Goal: Task Accomplishment & Management: Manage account settings

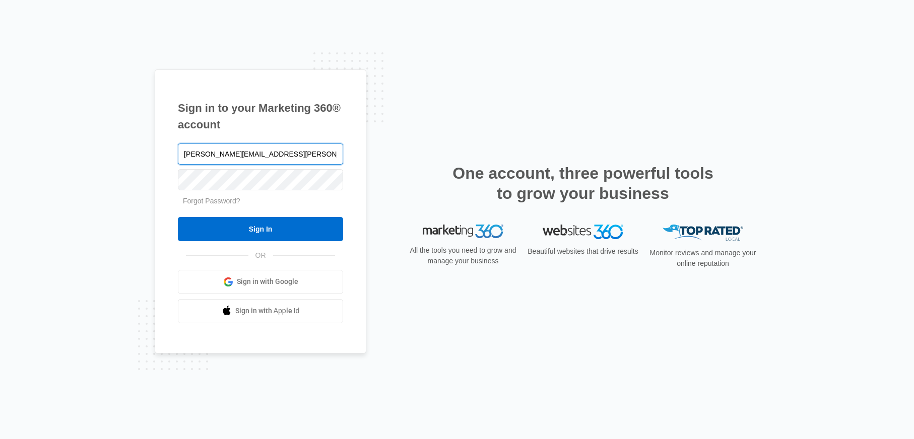
type input "[PERSON_NAME][EMAIL_ADDRESS][PERSON_NAME][DOMAIN_NAME]"
click at [178, 217] on input "Sign In" at bounding box center [260, 229] width 165 height 24
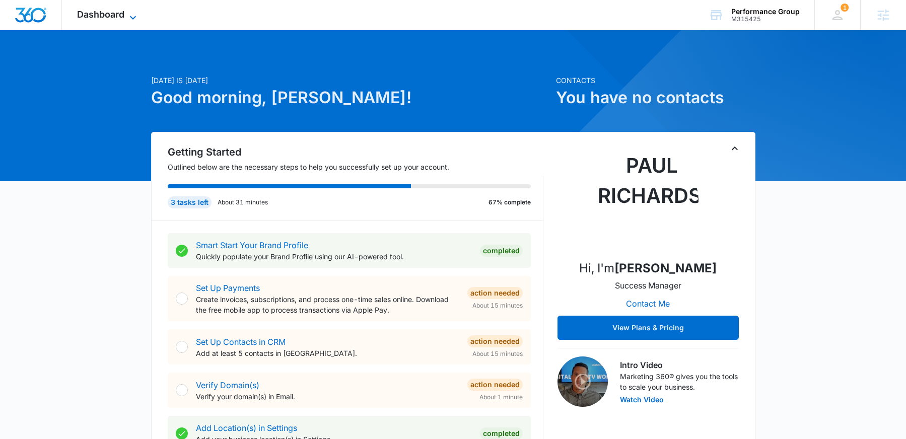
click at [106, 12] on span "Dashboard" at bounding box center [100, 14] width 47 height 11
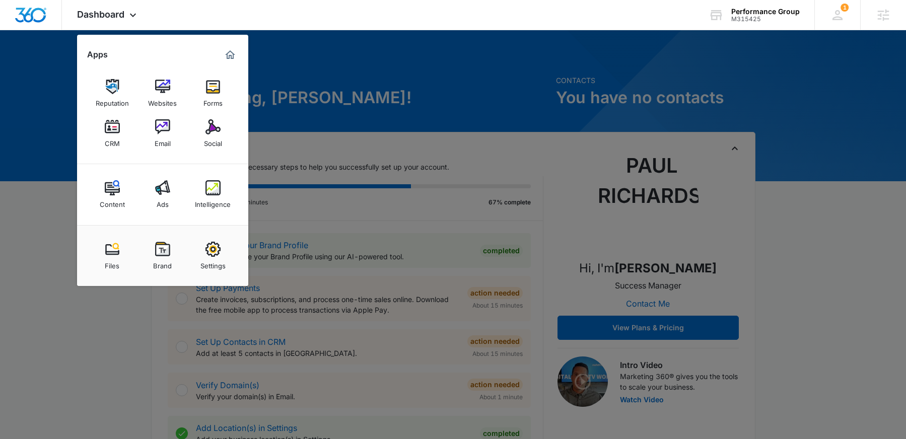
click at [420, 62] on div at bounding box center [453, 219] width 906 height 439
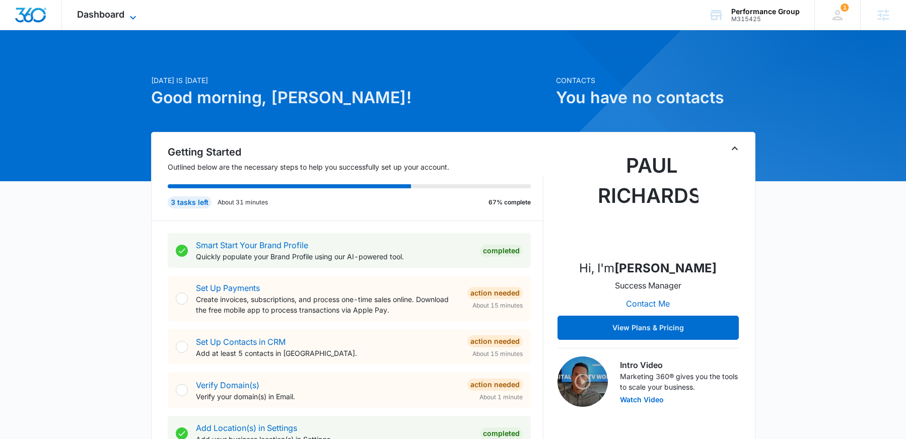
click at [94, 17] on span "Dashboard" at bounding box center [100, 14] width 47 height 11
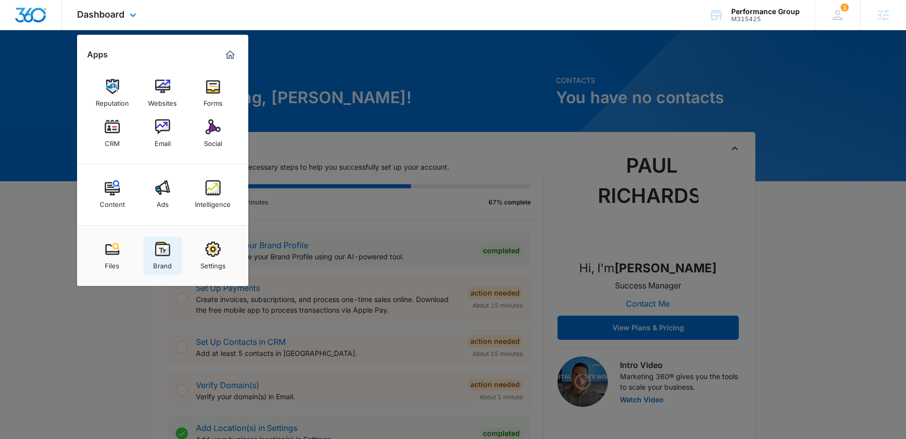
click at [162, 246] on img at bounding box center [162, 249] width 15 height 15
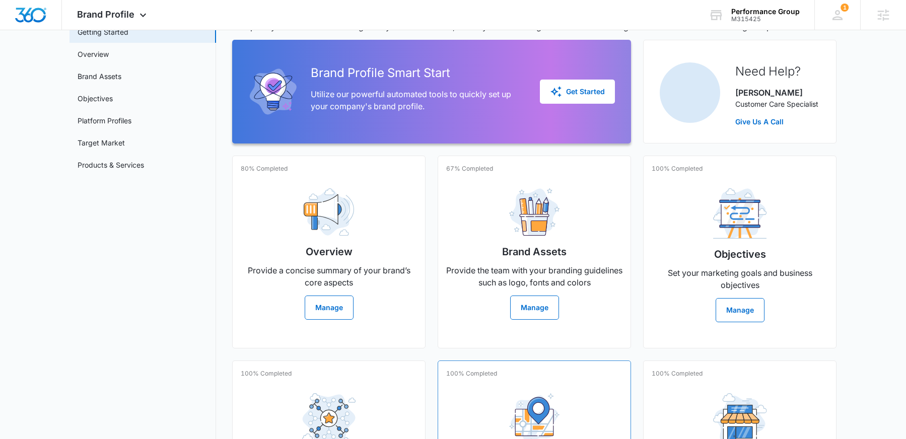
scroll to position [178, 0]
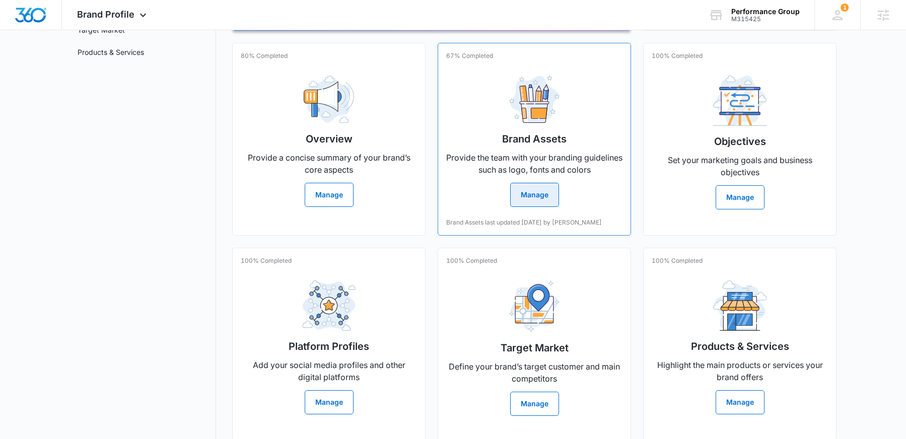
click at [531, 197] on button "Manage" at bounding box center [534, 195] width 49 height 24
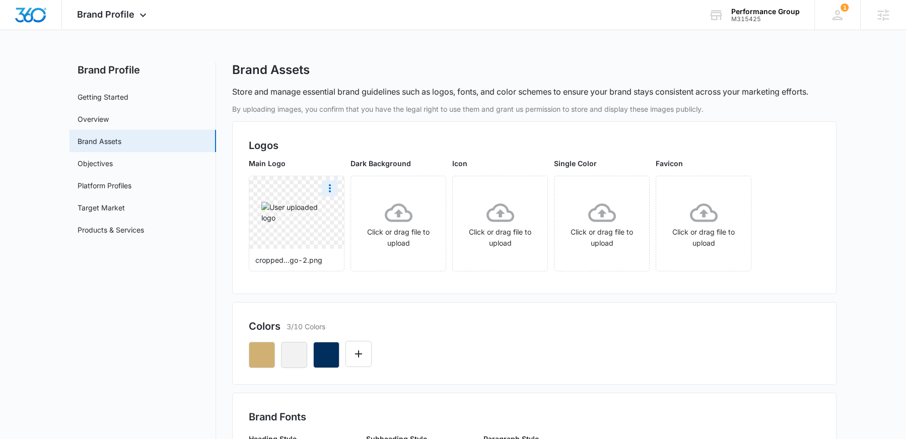
click at [319, 234] on div at bounding box center [296, 212] width 95 height 73
click at [330, 191] on icon "More" at bounding box center [330, 188] width 2 height 8
click at [339, 234] on div "Delete" at bounding box center [350, 231] width 33 height 7
click at [304, 218] on icon at bounding box center [297, 213] width 28 height 28
click at [327, 358] on icon "button" at bounding box center [326, 355] width 12 height 12
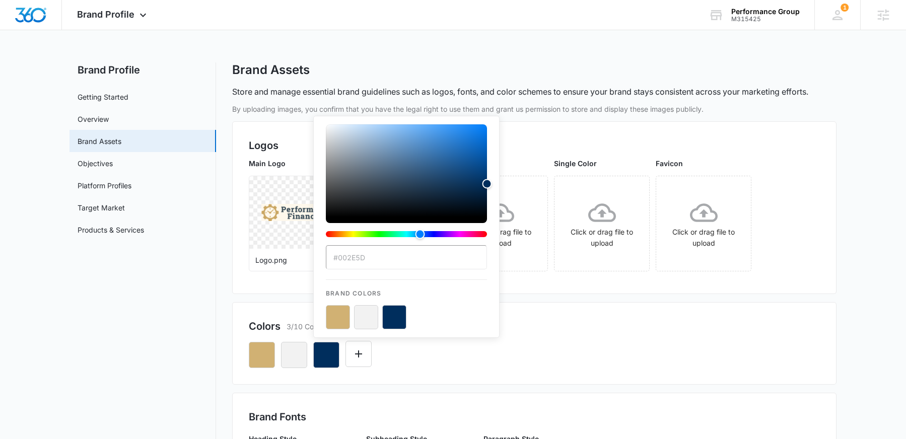
click at [364, 259] on input "#002E5D" at bounding box center [406, 257] width 161 height 24
type input "#344854"
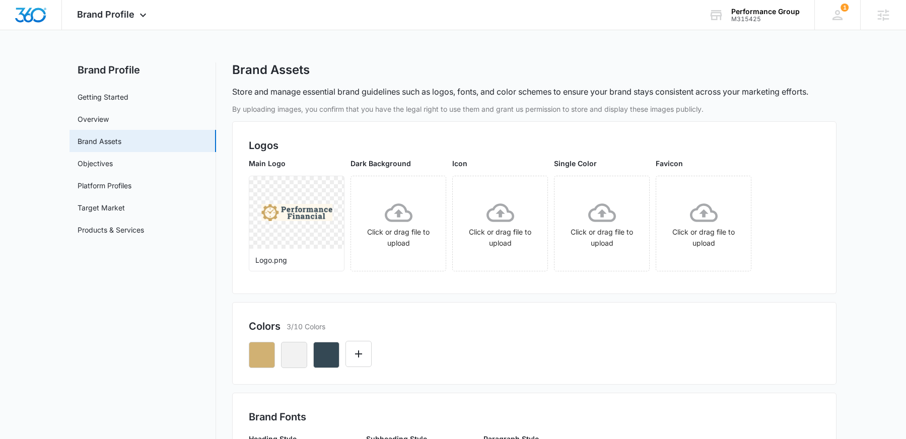
click at [623, 329] on div "Colors 3/10 Colors" at bounding box center [534, 326] width 571 height 15
click at [259, 359] on icon "button" at bounding box center [261, 355] width 9 height 9
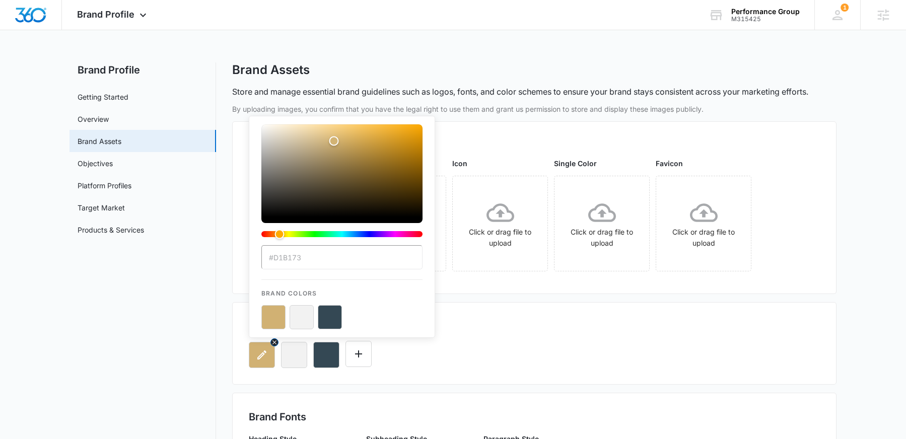
click at [259, 359] on icon "button" at bounding box center [261, 355] width 9 height 9
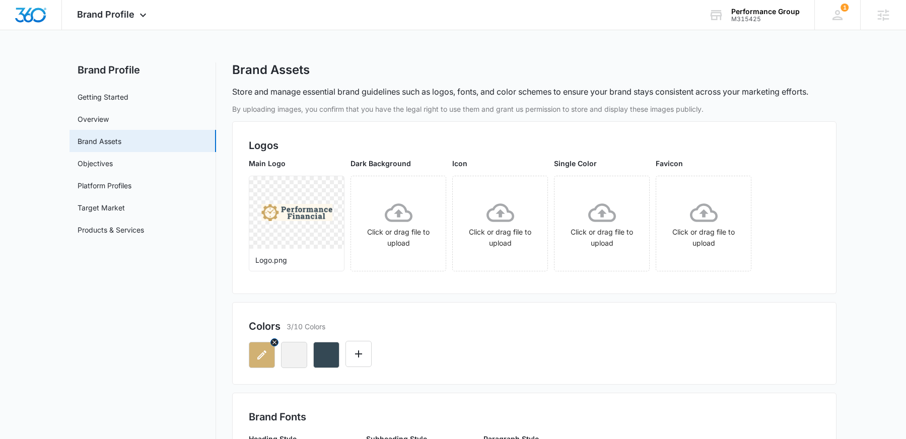
click at [257, 354] on icon "button" at bounding box center [262, 355] width 12 height 12
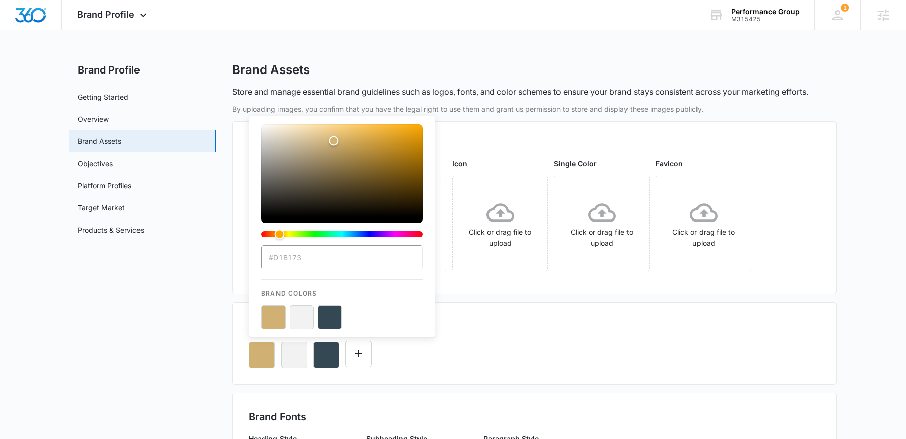
type input "#CAA662"
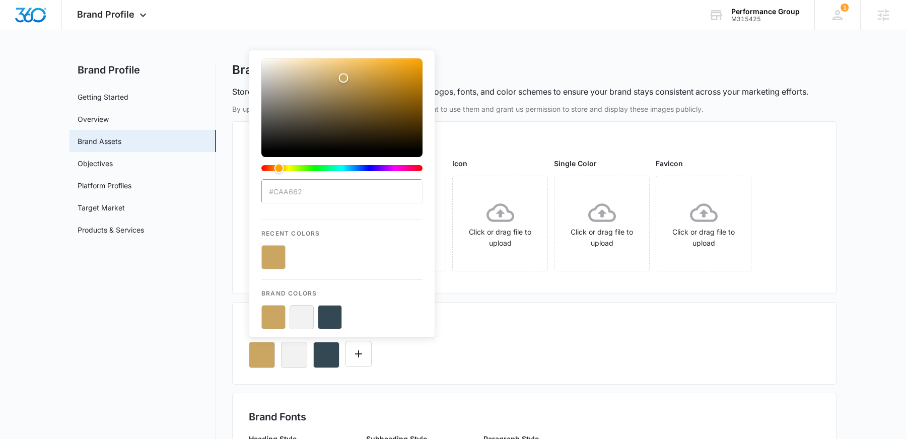
click at [540, 336] on div "#CAA662 Recent Colors Brand Colors" at bounding box center [534, 351] width 571 height 34
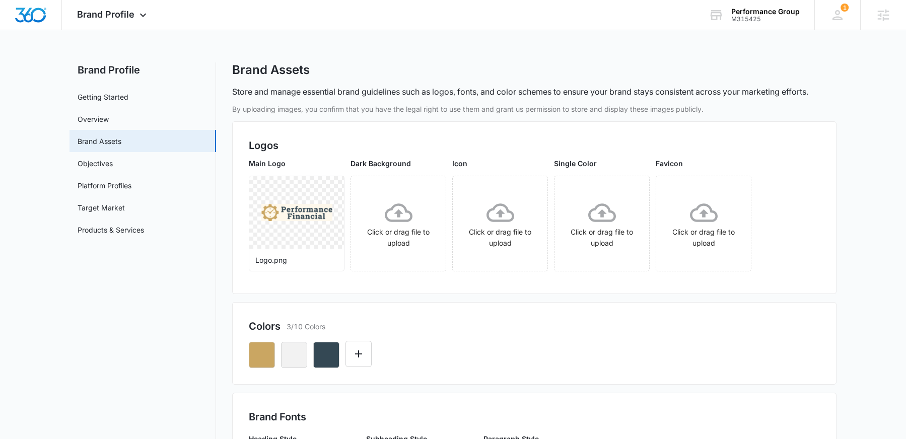
click at [581, 336] on div at bounding box center [534, 351] width 571 height 34
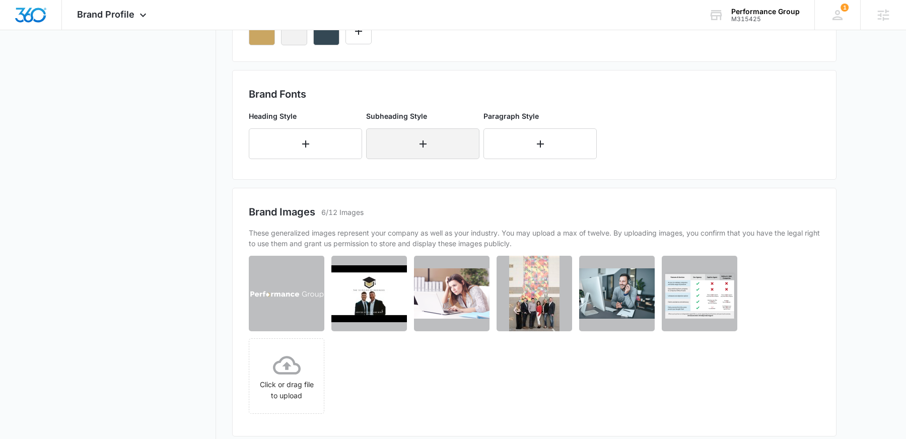
scroll to position [229, 0]
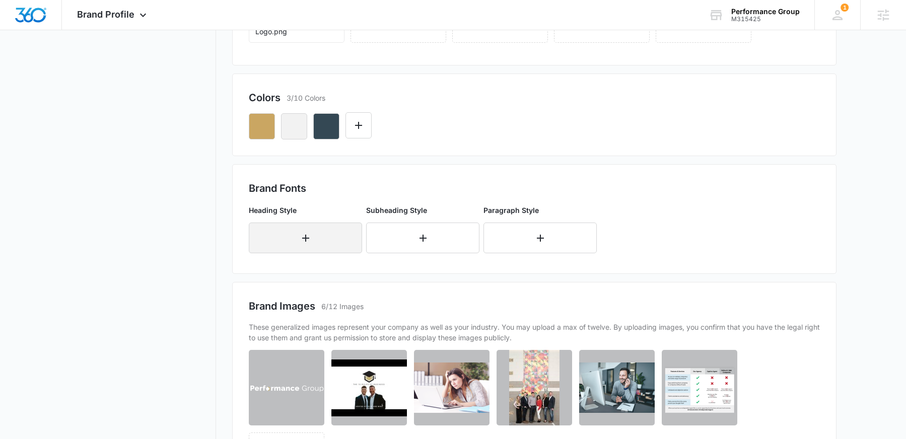
click at [298, 237] on button "button" at bounding box center [305, 238] width 113 height 31
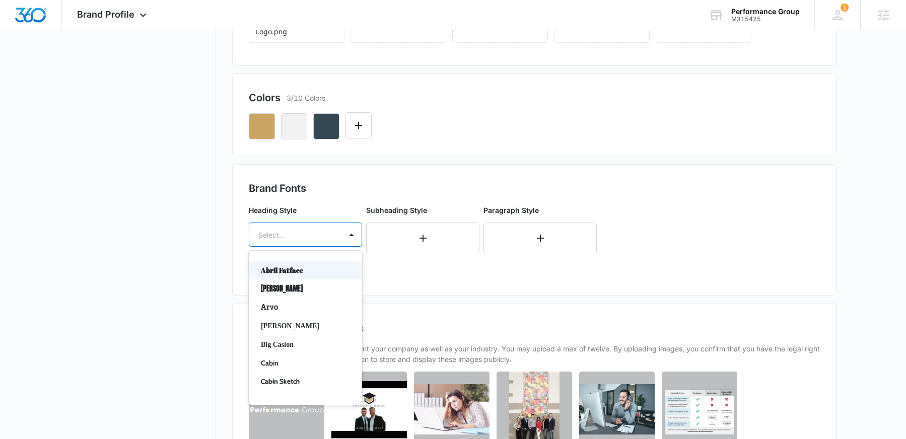
click at [287, 234] on div at bounding box center [293, 235] width 70 height 13
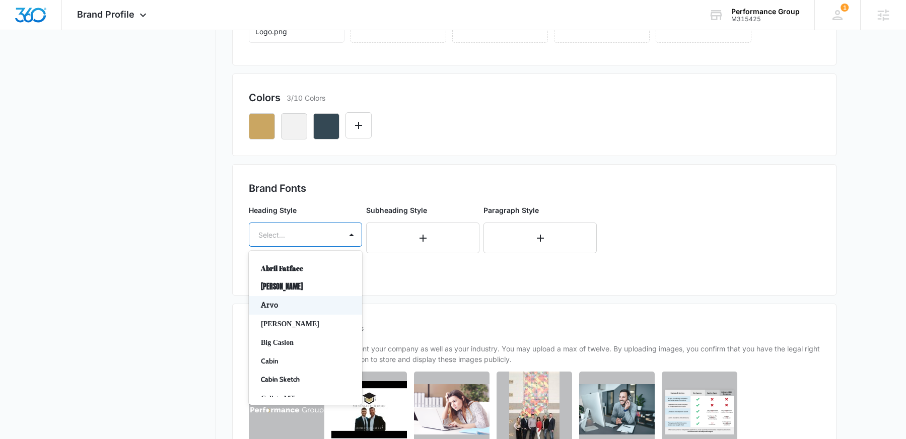
click at [280, 306] on p "Arvo" at bounding box center [304, 305] width 87 height 11
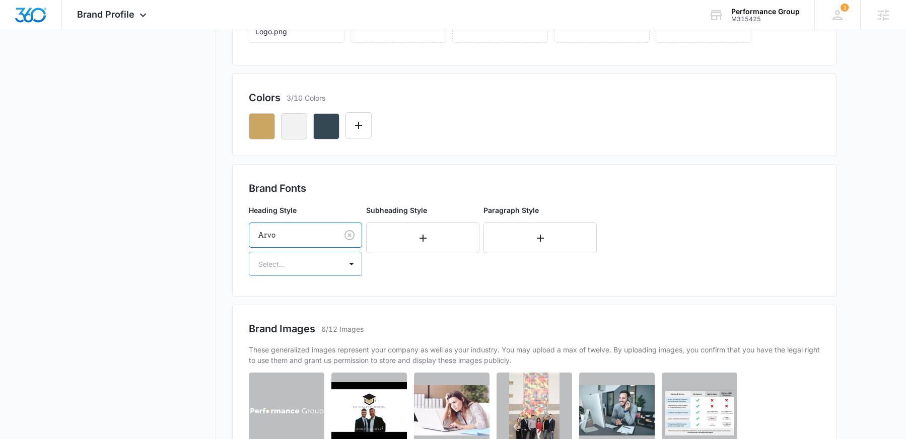
click at [302, 267] on div at bounding box center [293, 264] width 70 height 13
click at [290, 298] on p "Regular" at bounding box center [304, 299] width 87 height 11
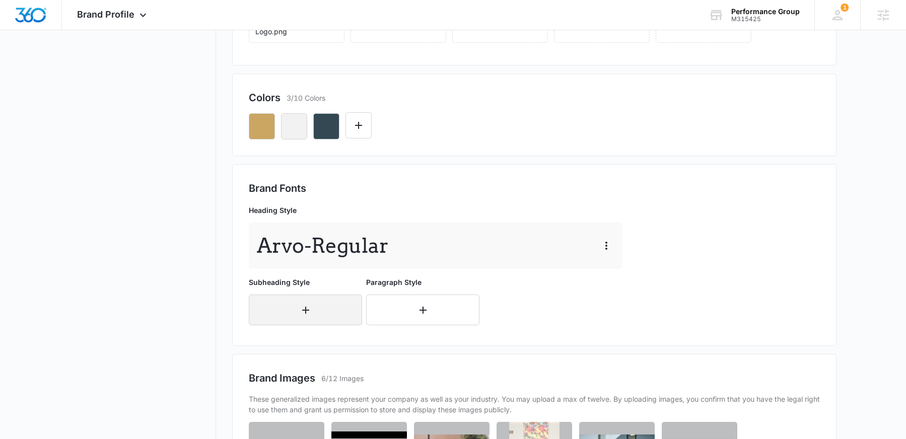
click at [289, 307] on button "button" at bounding box center [305, 310] width 113 height 31
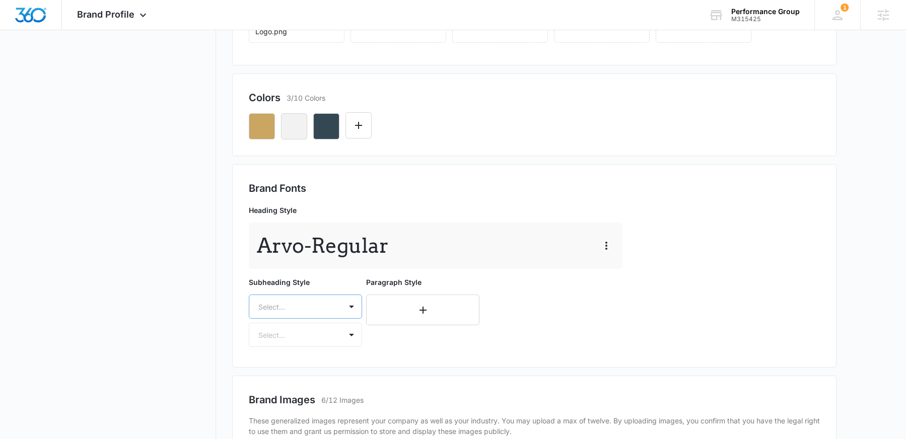
click at [296, 310] on div "Select..." at bounding box center [305, 307] width 113 height 24
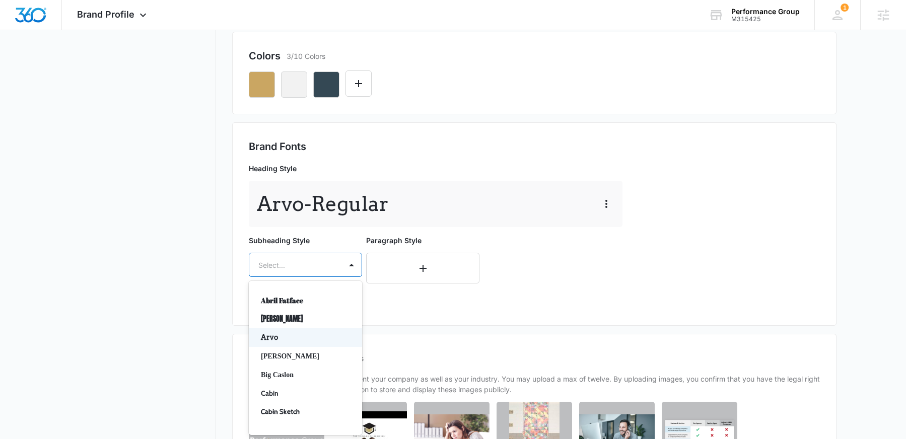
click at [281, 339] on p "Arvo" at bounding box center [304, 337] width 87 height 11
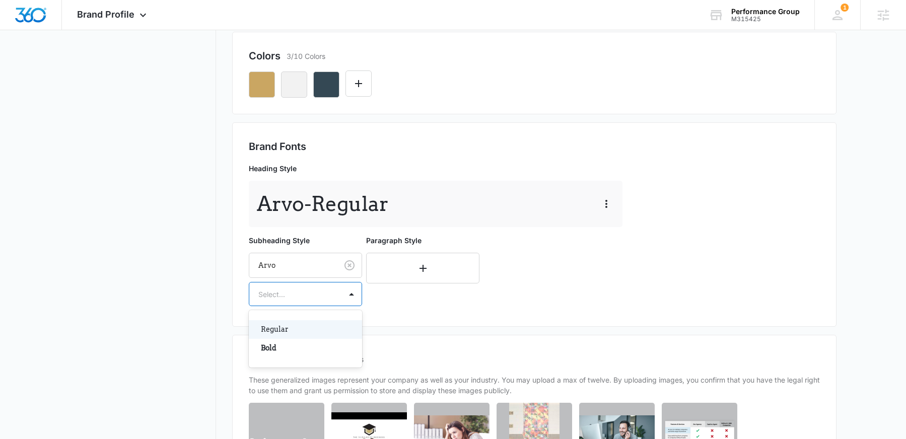
click at [291, 295] on div at bounding box center [293, 294] width 70 height 13
click at [280, 331] on p "Regular" at bounding box center [304, 329] width 87 height 11
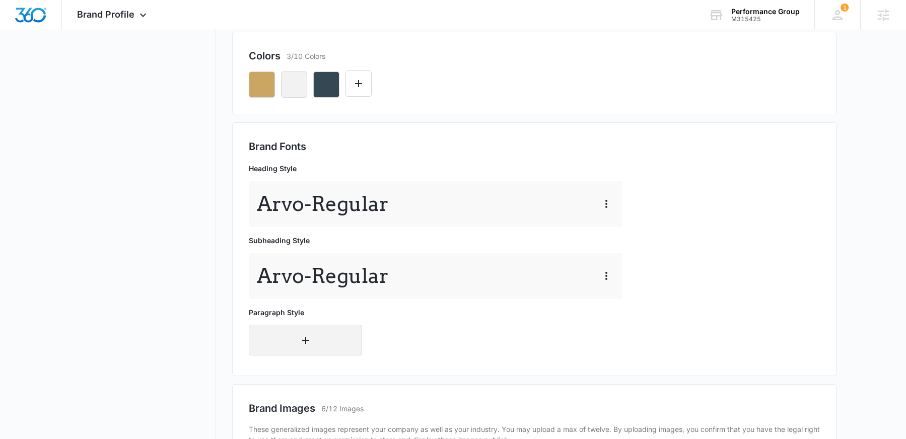
click at [288, 338] on button "button" at bounding box center [305, 340] width 113 height 31
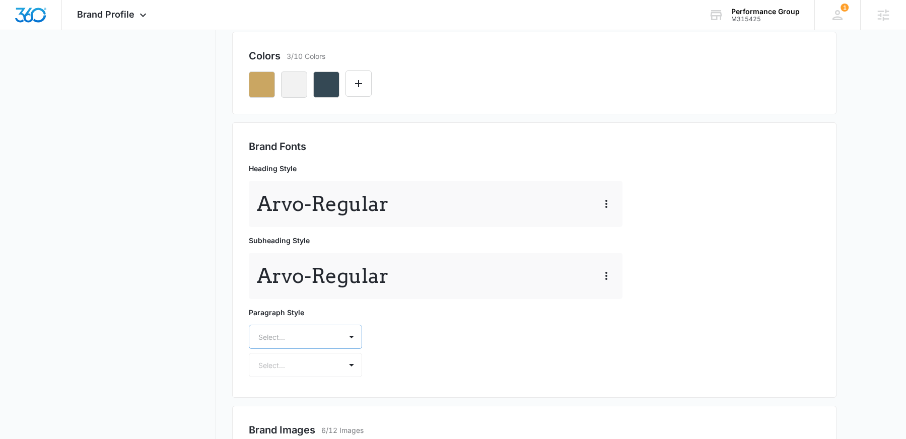
click at [291, 335] on div "Select..." at bounding box center [305, 337] width 113 height 24
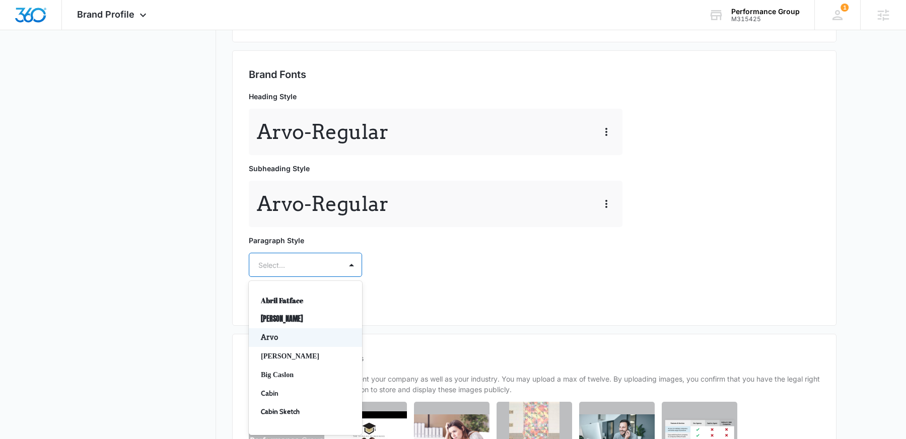
click at [278, 336] on p "Arvo" at bounding box center [304, 337] width 87 height 11
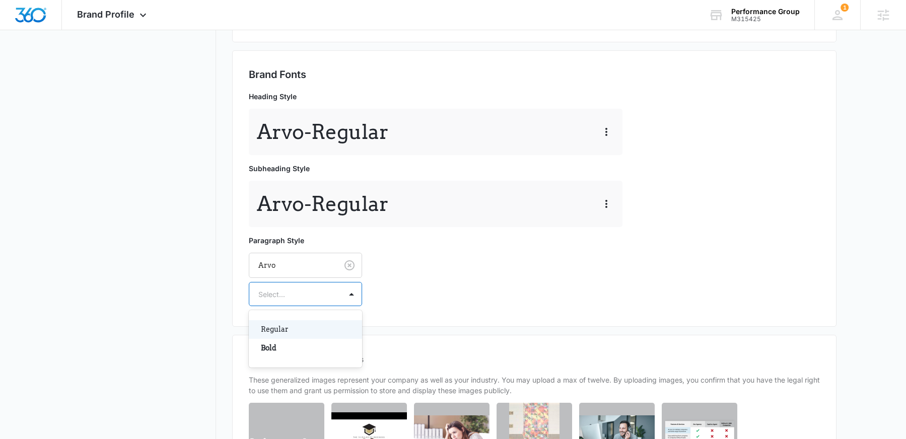
drag, startPoint x: 291, startPoint y: 305, endPoint x: 290, endPoint y: 300, distance: 5.1
click at [291, 305] on div "Select..." at bounding box center [305, 294] width 113 height 24
click at [272, 337] on div "Regular" at bounding box center [305, 329] width 113 height 19
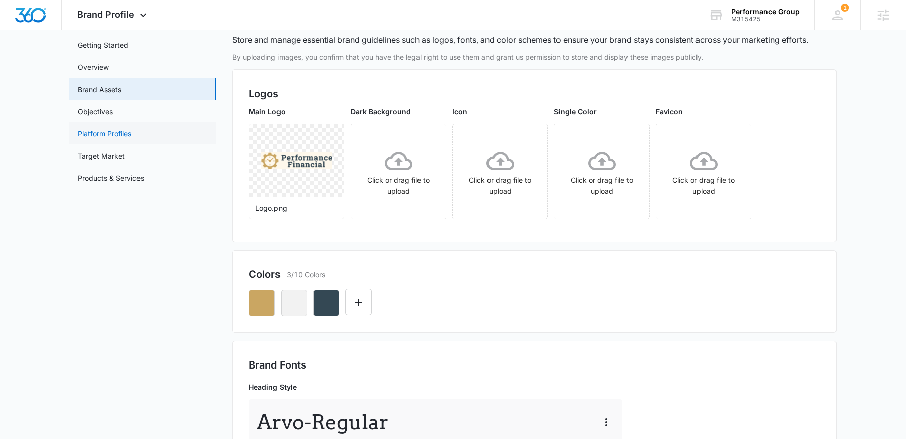
scroll to position [0, 0]
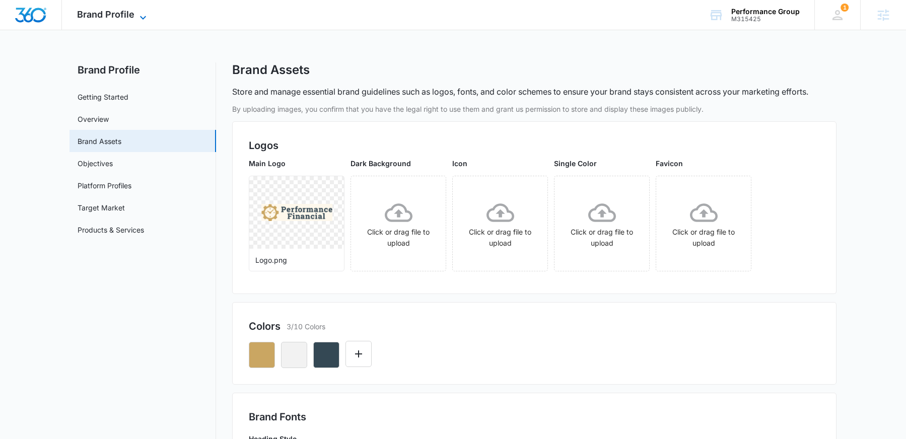
click at [98, 14] on span "Brand Profile" at bounding box center [105, 14] width 57 height 11
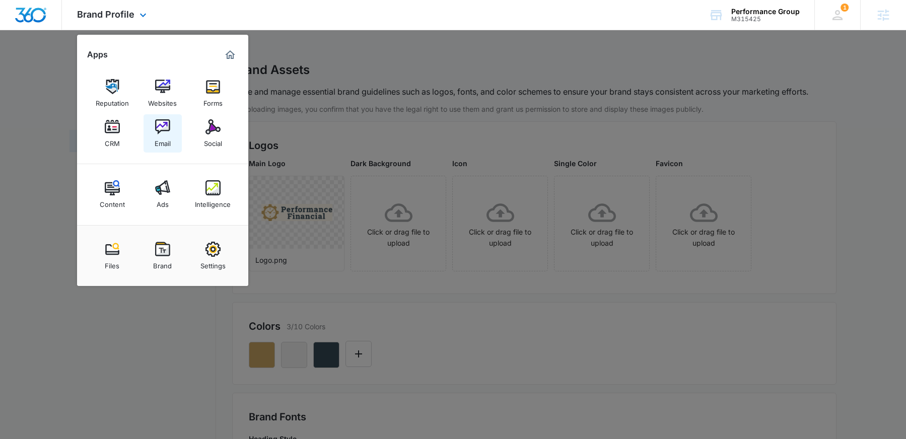
click at [163, 130] on img at bounding box center [162, 126] width 15 height 15
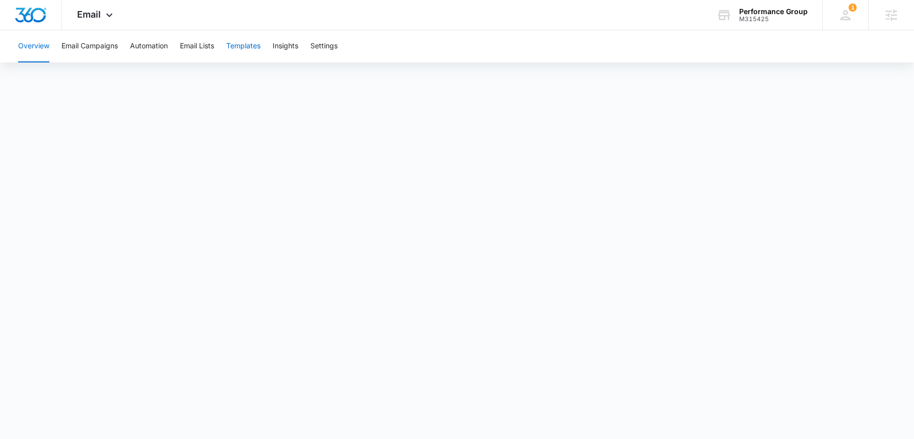
click at [249, 45] on button "Templates" at bounding box center [243, 46] width 34 height 32
click at [140, 51] on button "Automation" at bounding box center [149, 46] width 38 height 32
click at [325, 43] on button "Settings" at bounding box center [323, 46] width 27 height 32
